Goal: Download file/media

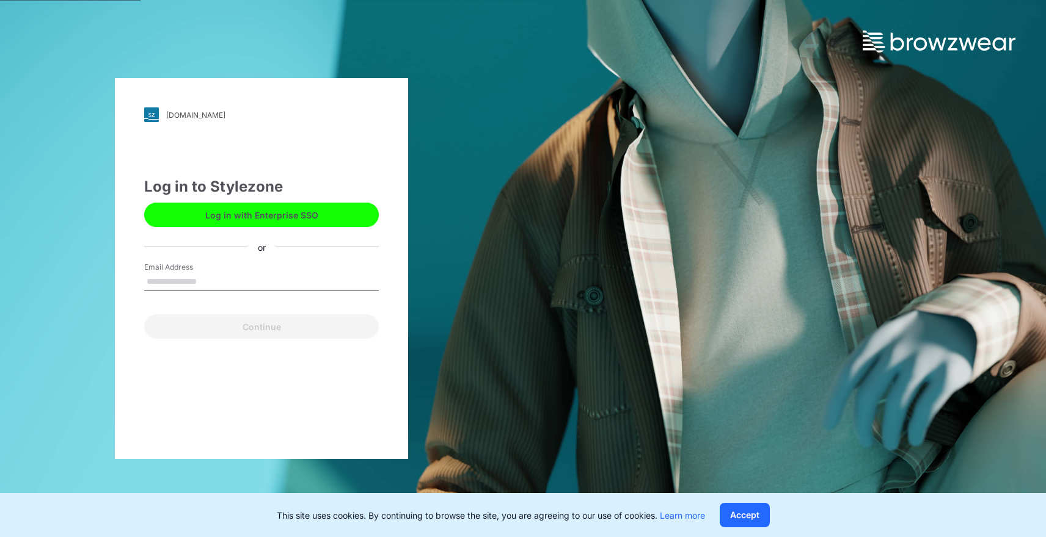
type input "**********"
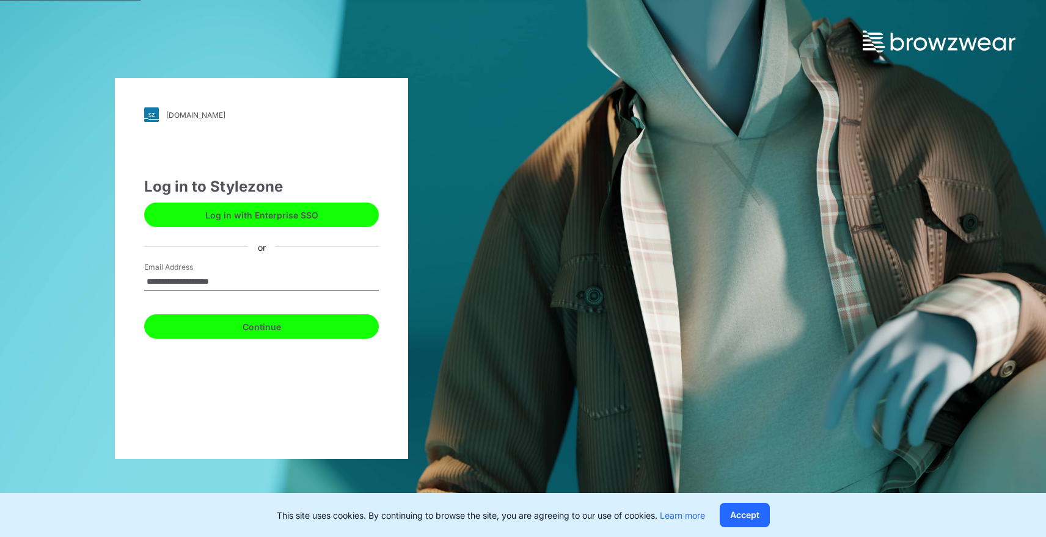
click at [270, 322] on button "Continue" at bounding box center [261, 327] width 235 height 24
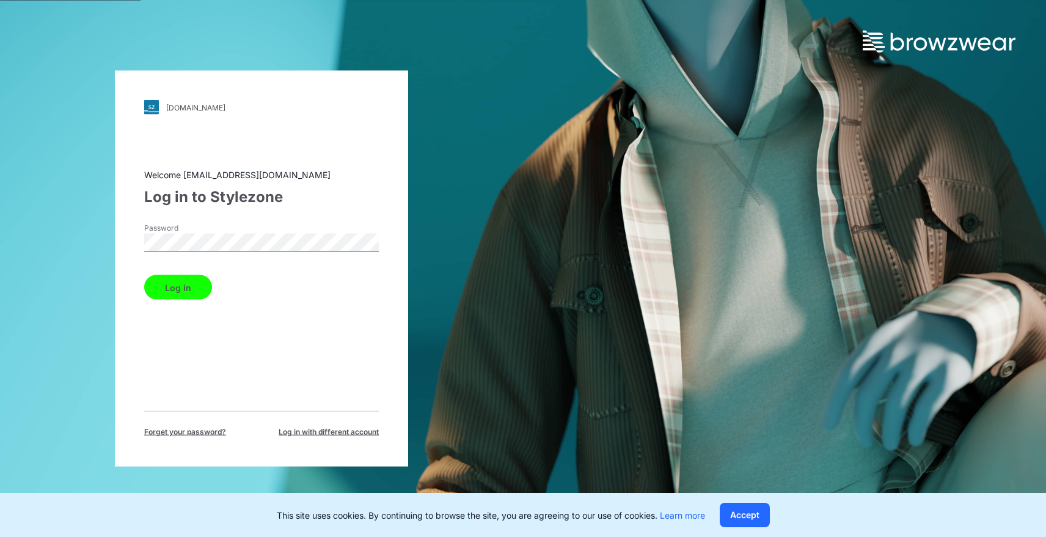
click at [188, 283] on button "Log in" at bounding box center [178, 287] width 68 height 24
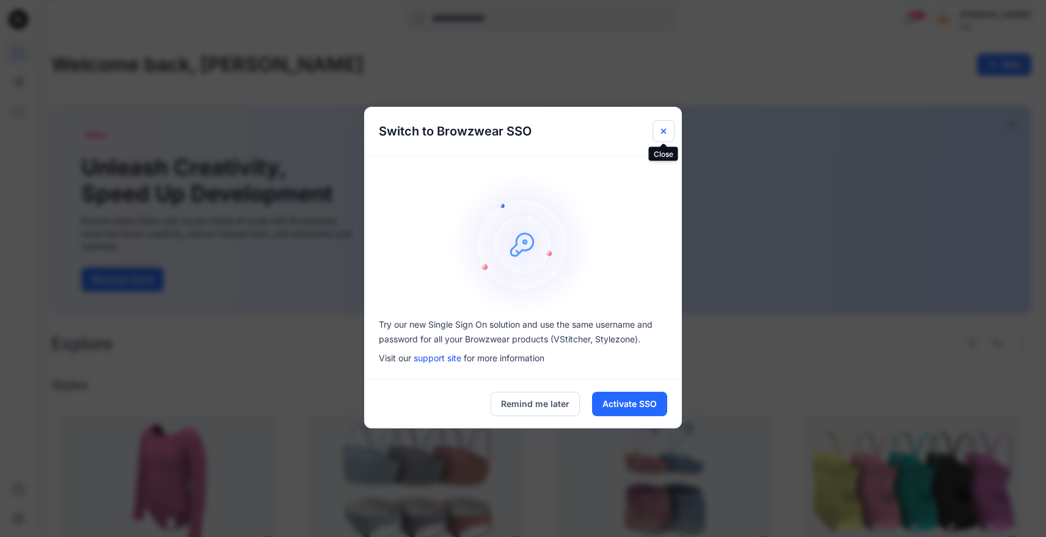
click at [662, 130] on icon "Close" at bounding box center [663, 130] width 5 height 5
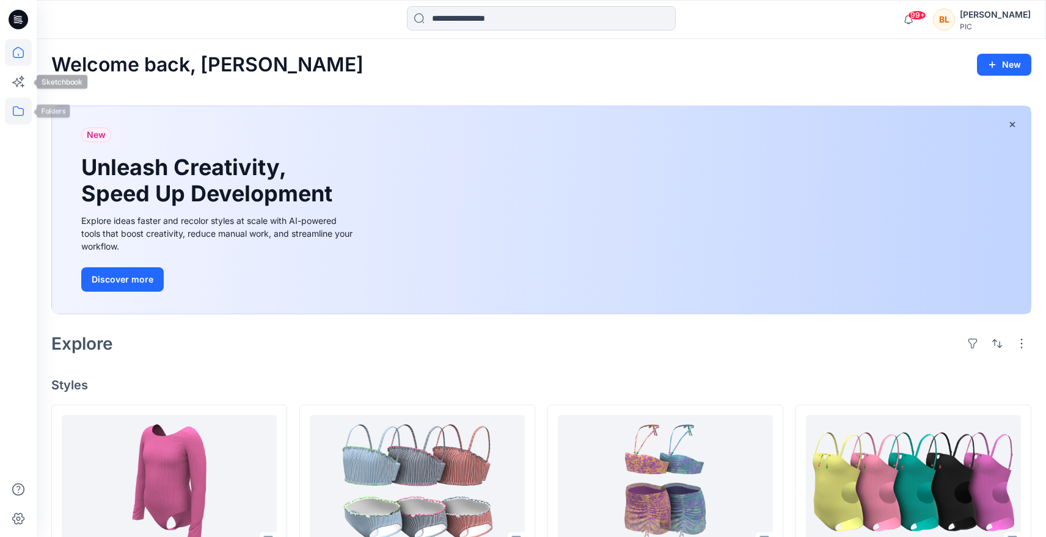
click at [13, 110] on icon at bounding box center [18, 111] width 27 height 27
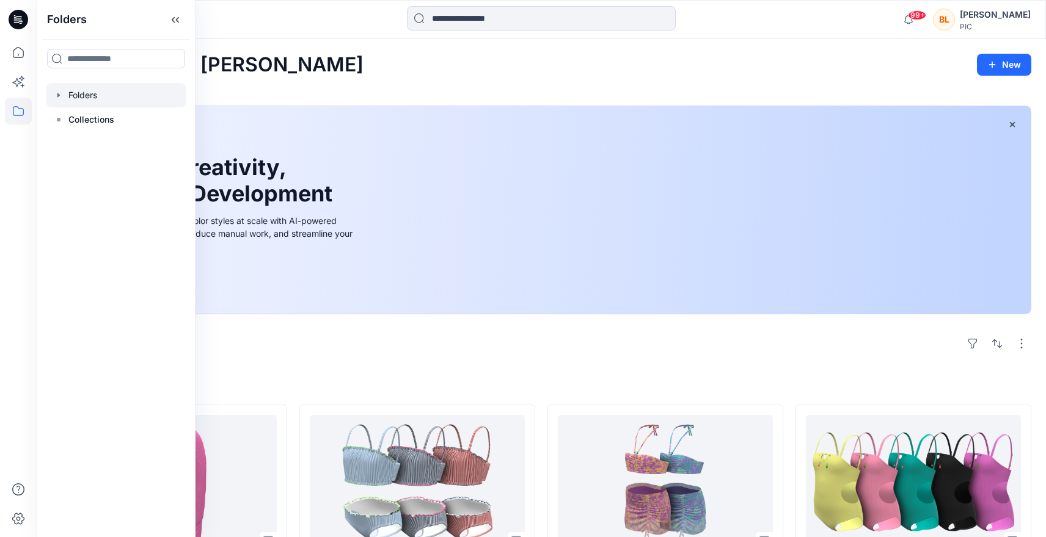
click at [100, 98] on div at bounding box center [115, 95] width 139 height 24
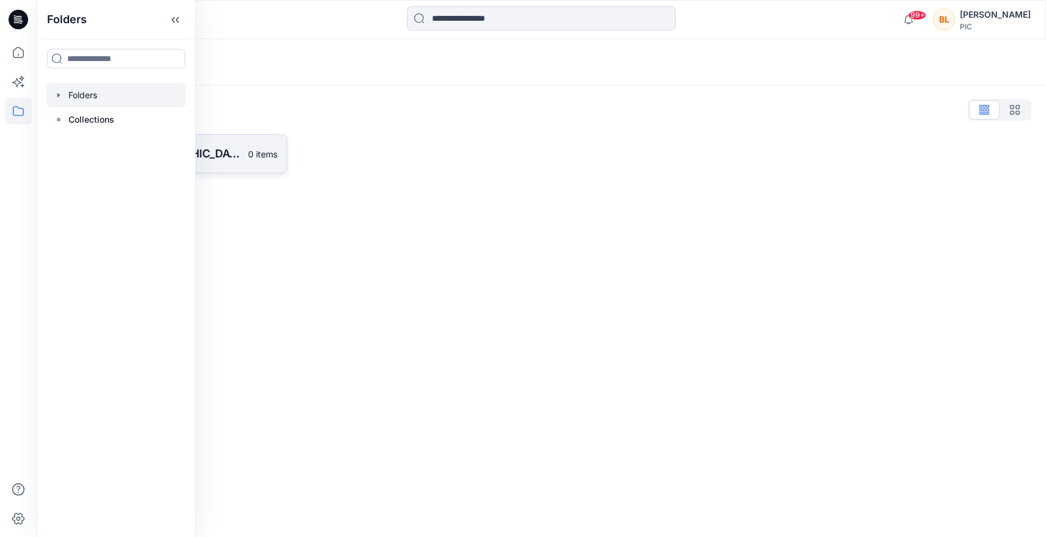
click at [234, 159] on p "140 Swim USA" at bounding box center [159, 153] width 162 height 17
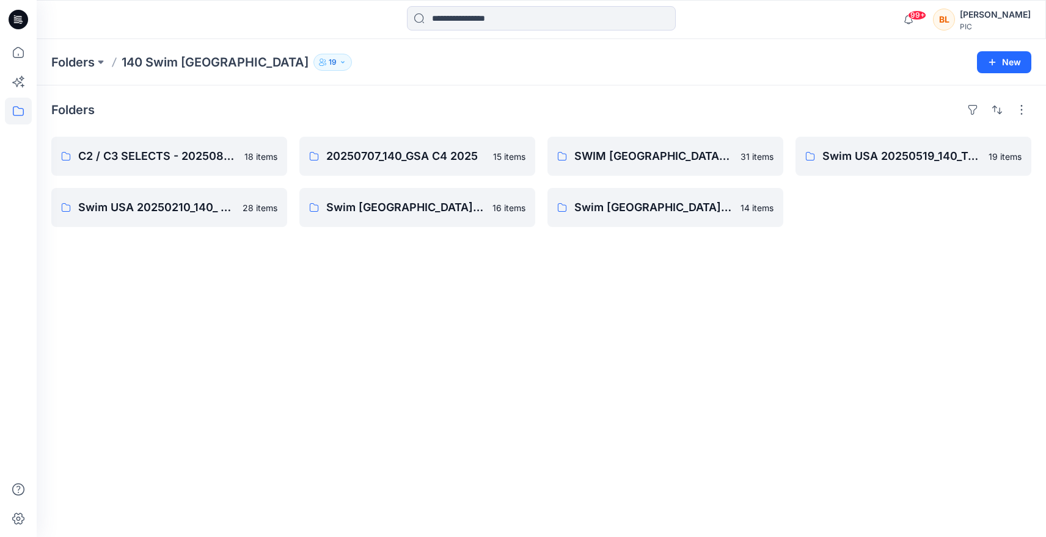
click at [18, 112] on icon at bounding box center [18, 111] width 27 height 27
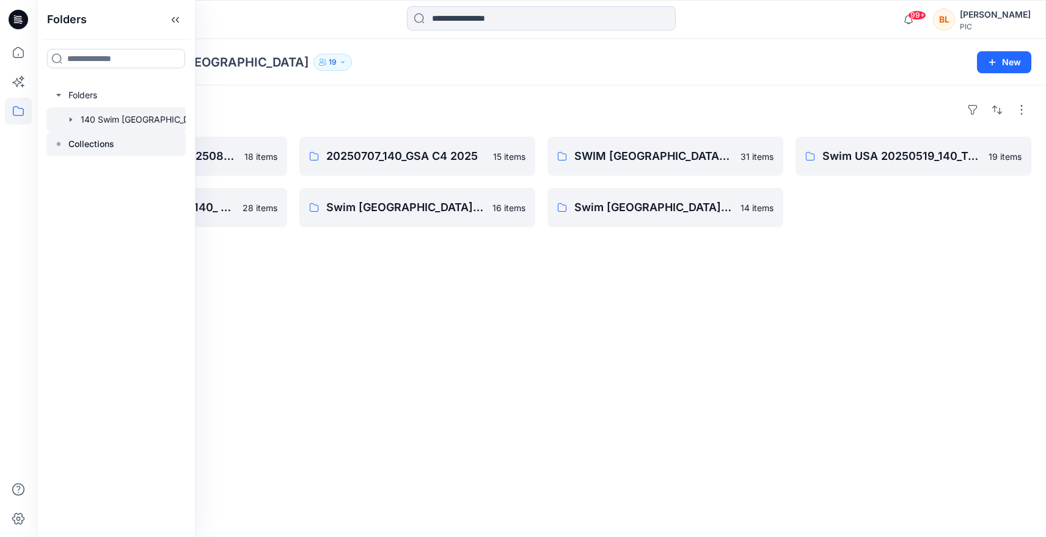
click at [72, 138] on p "Collections" at bounding box center [91, 144] width 46 height 15
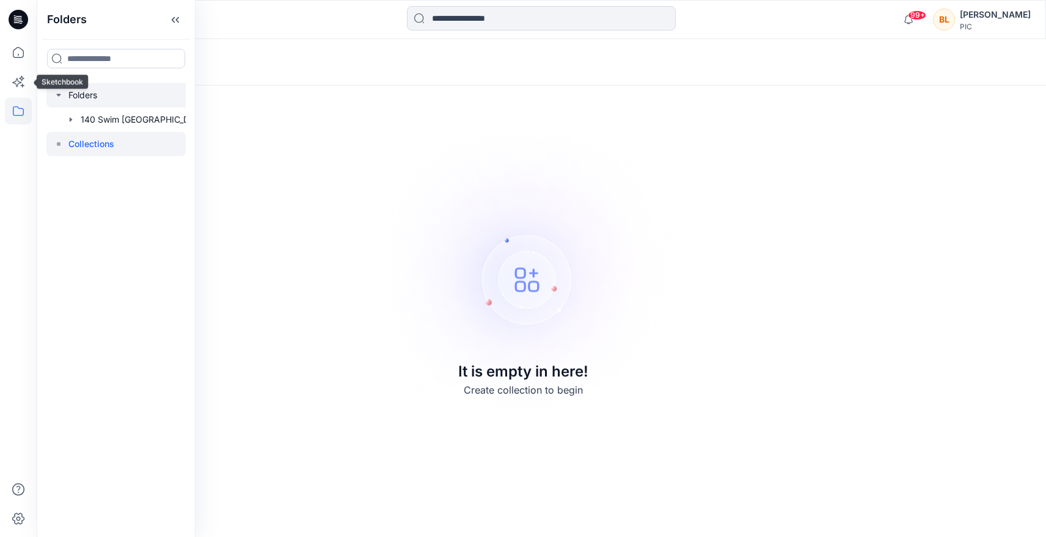
click at [84, 102] on div at bounding box center [131, 95] width 170 height 24
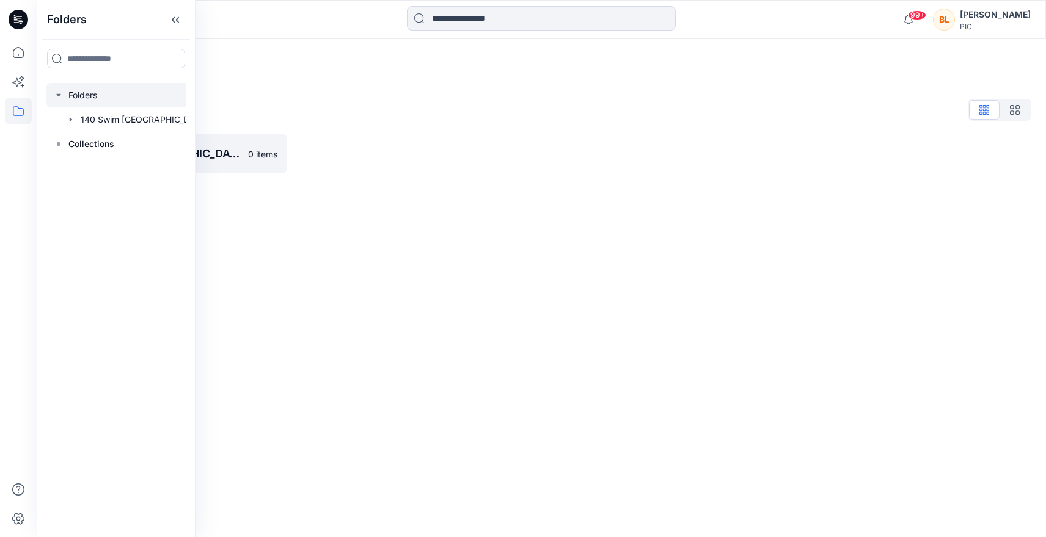
click at [84, 102] on div at bounding box center [131, 95] width 170 height 24
click at [23, 51] on icon at bounding box center [18, 52] width 27 height 27
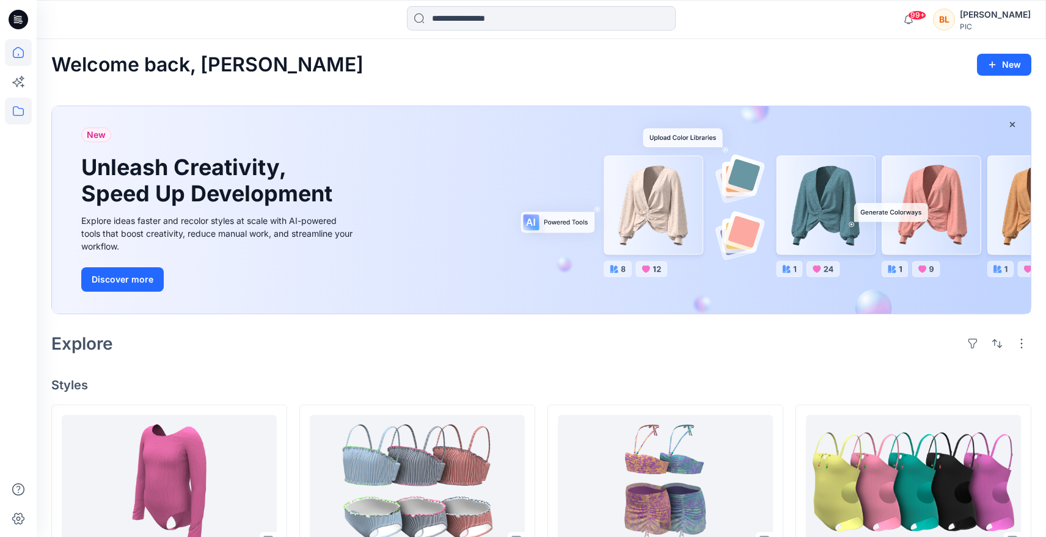
click at [20, 120] on icon at bounding box center [18, 111] width 27 height 27
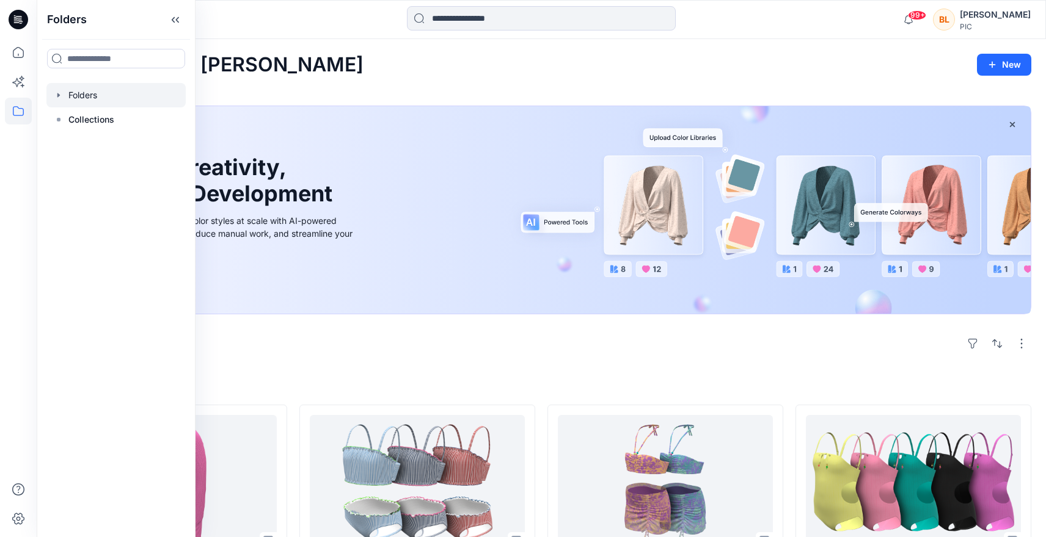
click at [87, 99] on div at bounding box center [115, 95] width 139 height 24
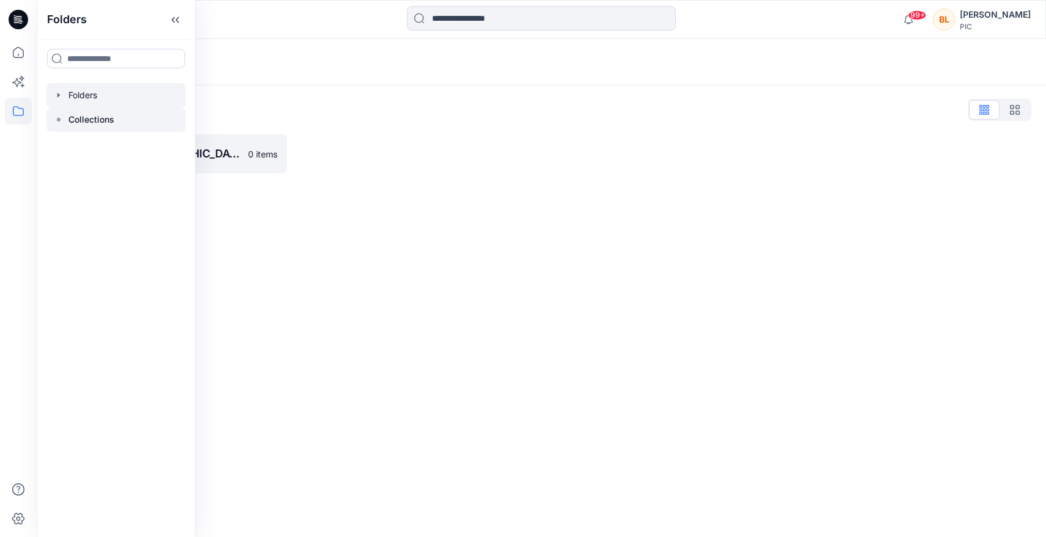
click at [95, 123] on p "Collections" at bounding box center [91, 119] width 46 height 15
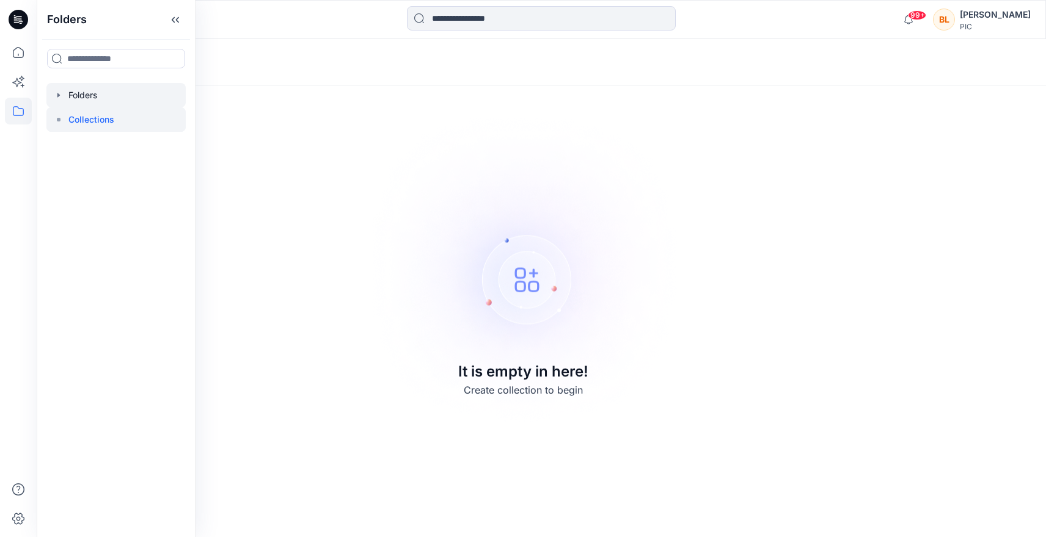
click at [98, 105] on div at bounding box center [115, 95] width 139 height 24
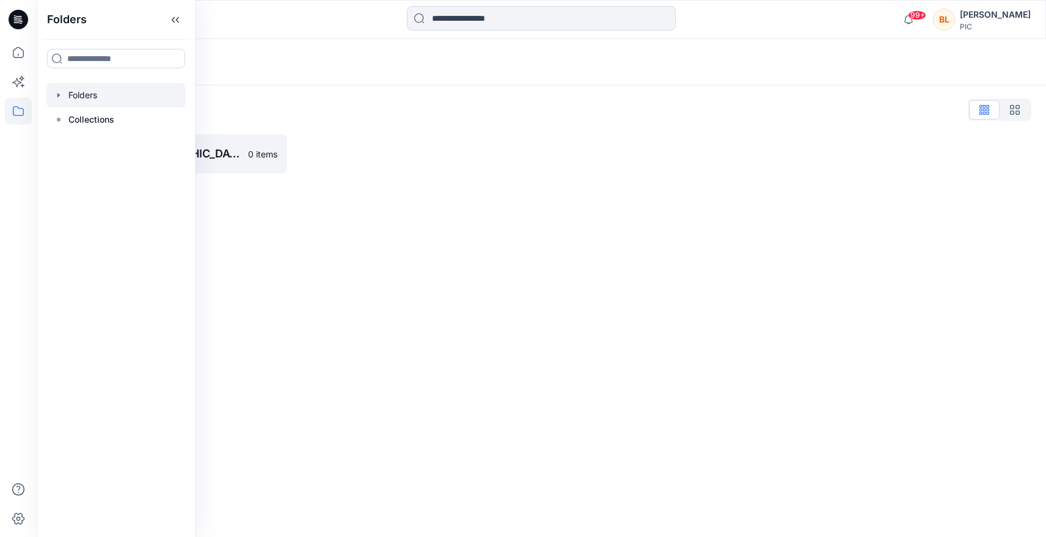
click at [299, 129] on div "Folders List 140 Swim USA 0 items" at bounding box center [541, 136] width 1009 height 103
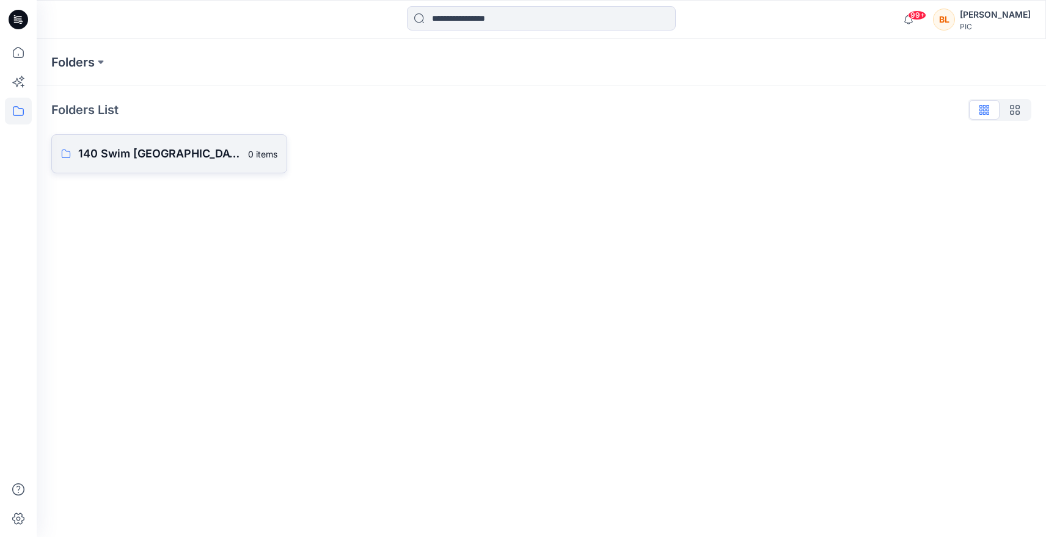
click at [220, 148] on p "140 Swim USA" at bounding box center [159, 153] width 162 height 17
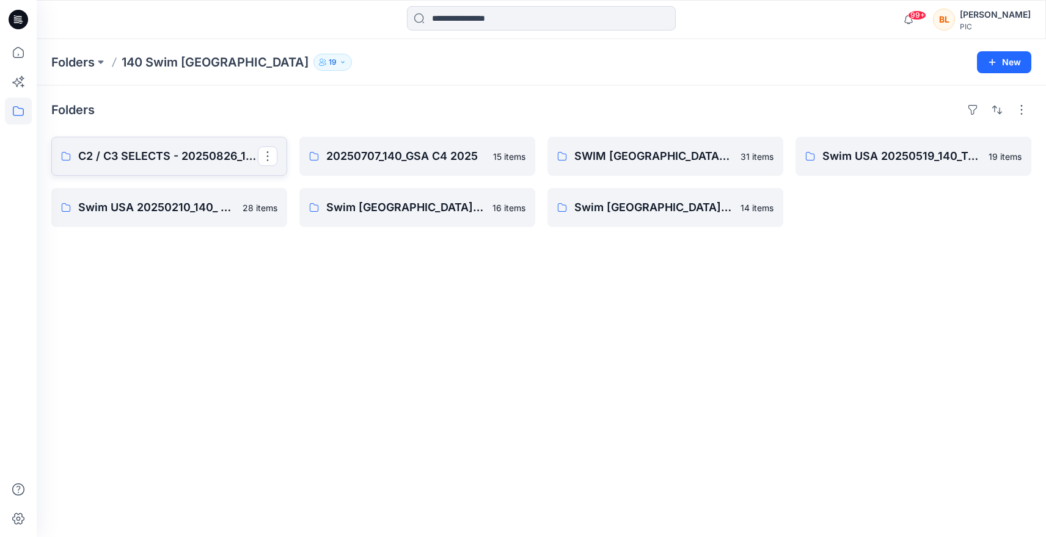
click at [155, 155] on p "C2 / C3 SELECTS - 20250826_140_RC" at bounding box center [168, 156] width 180 height 17
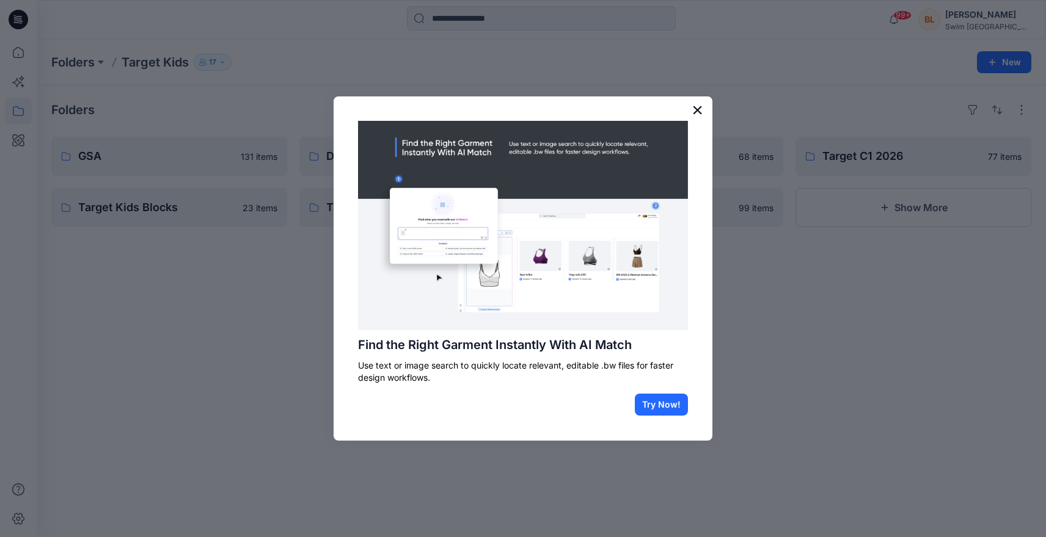
click at [697, 110] on button "×" at bounding box center [697, 110] width 12 height 20
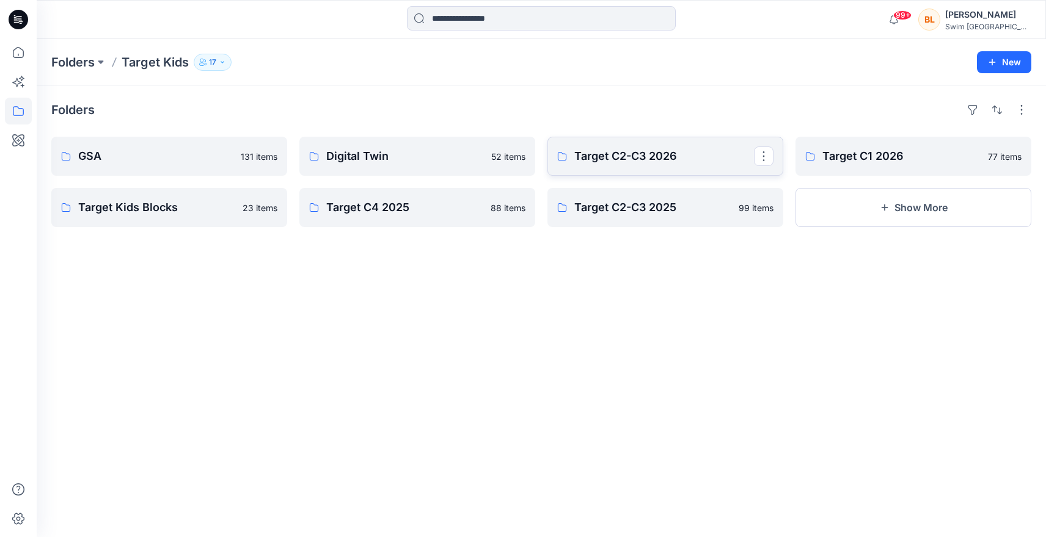
click at [683, 167] on link "Target C2-C3 2026" at bounding box center [665, 156] width 236 height 39
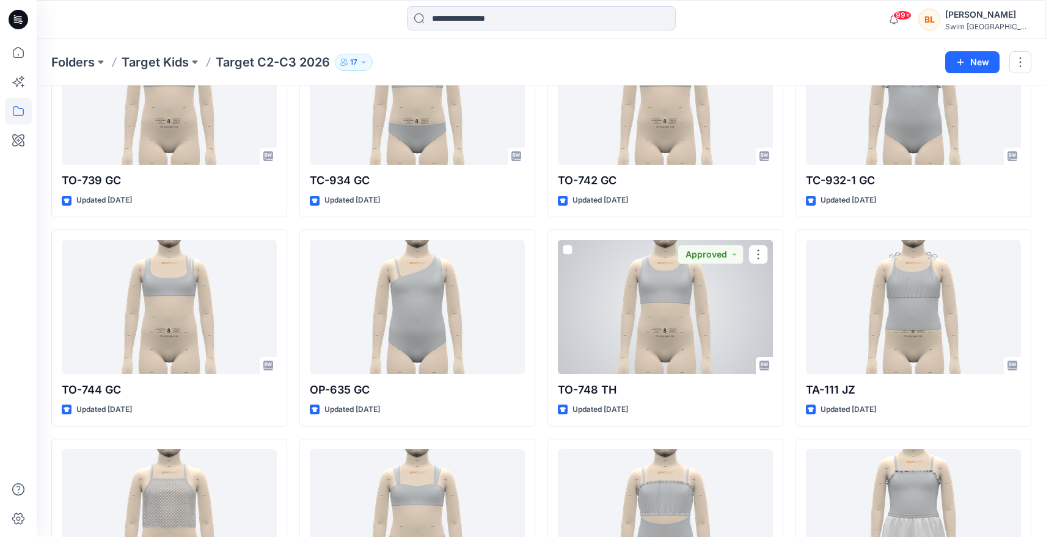
scroll to position [2231, 0]
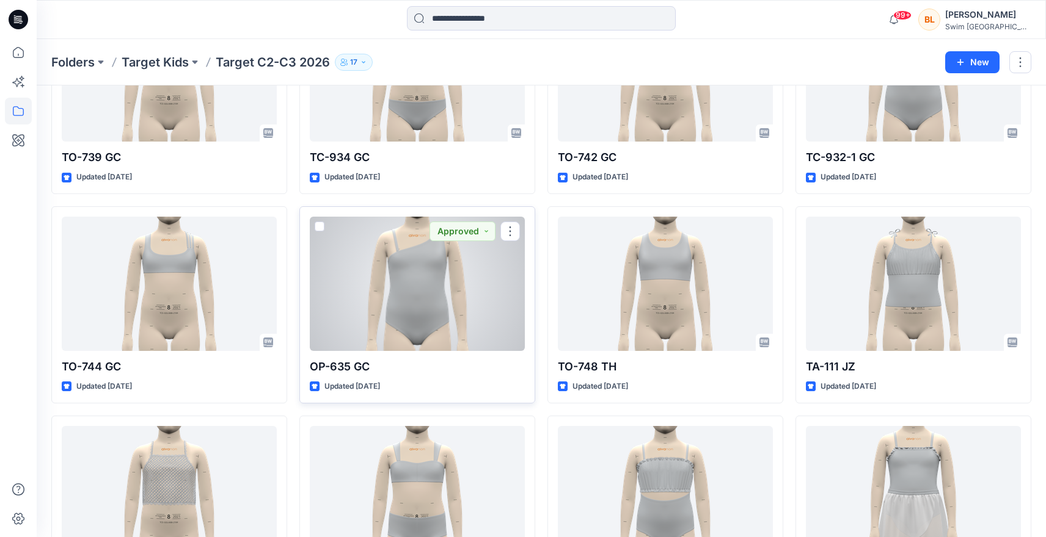
click at [405, 287] on div at bounding box center [417, 284] width 215 height 134
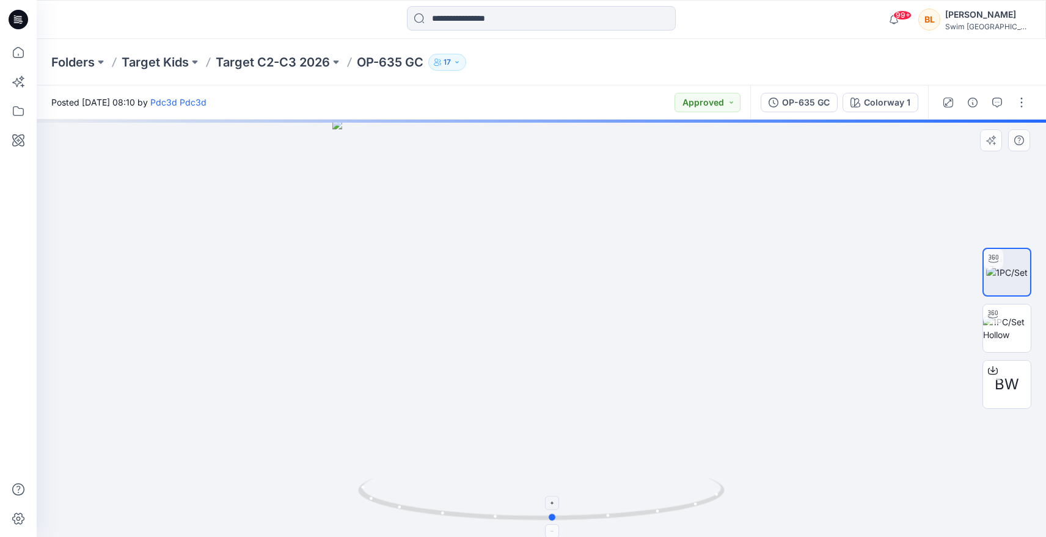
drag, startPoint x: 540, startPoint y: 522, endPoint x: 551, endPoint y: 513, distance: 14.4
click at [551, 513] on icon at bounding box center [542, 501] width 369 height 46
click at [1008, 374] on span "BW" at bounding box center [1006, 385] width 24 height 22
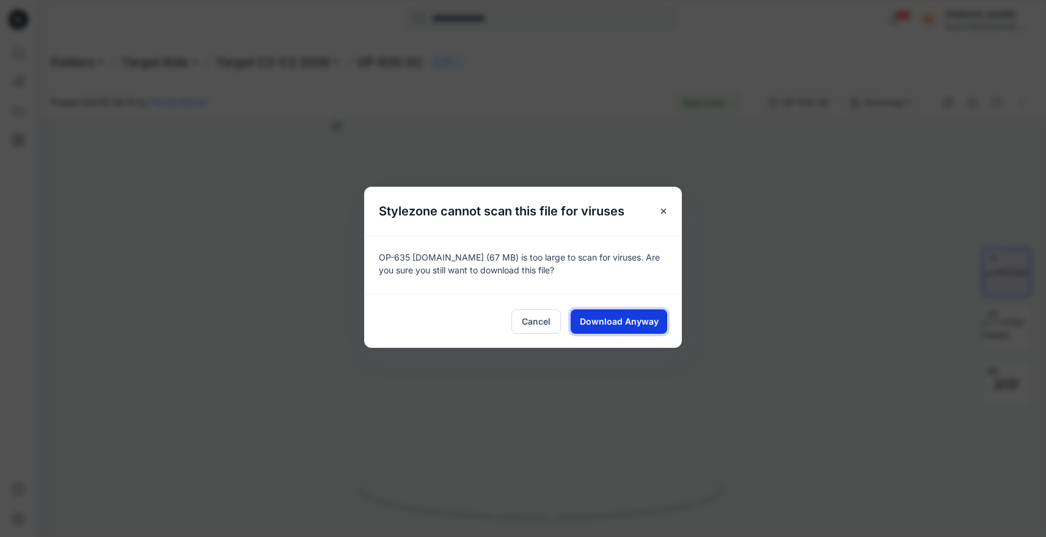
click at [656, 324] on button "Download Anyway" at bounding box center [618, 322] width 96 height 24
